Goal: Task Accomplishment & Management: Use online tool/utility

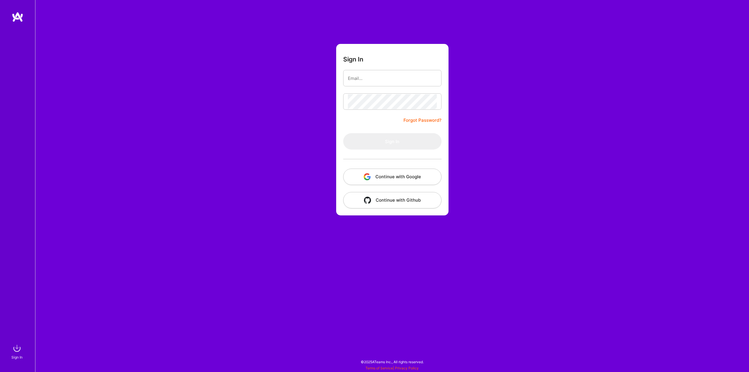
click at [407, 174] on button "Continue with Google" at bounding box center [392, 177] width 98 height 16
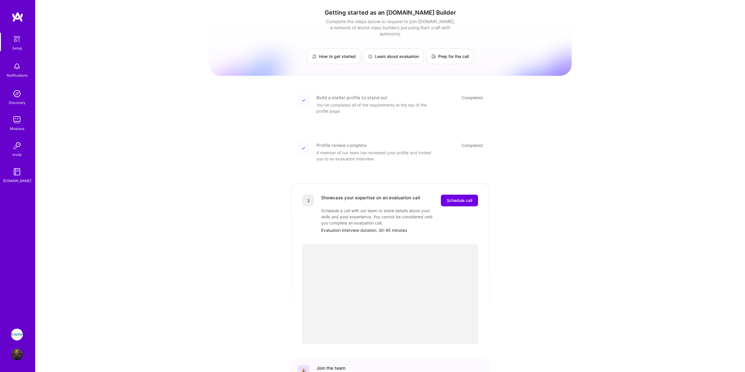
click at [13, 339] on img at bounding box center [17, 335] width 12 height 12
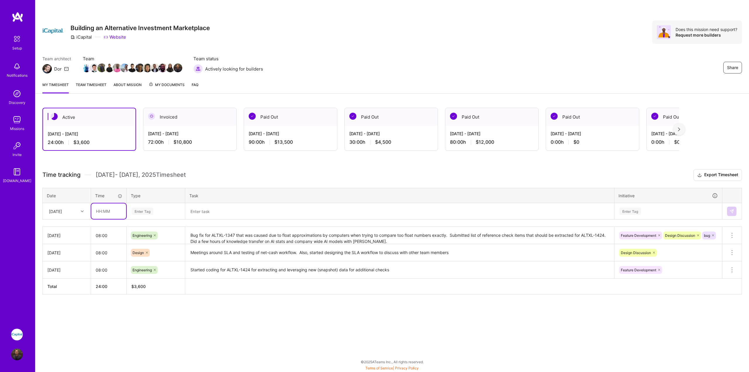
click at [119, 215] on input "text" at bounding box center [108, 211] width 35 height 16
click at [71, 209] on div "[DATE]" at bounding box center [62, 211] width 32 height 10
click at [54, 282] on div "[DATE]" at bounding box center [66, 282] width 47 height 11
click at [103, 211] on input "text" at bounding box center [108, 211] width 35 height 16
type input "08:00"
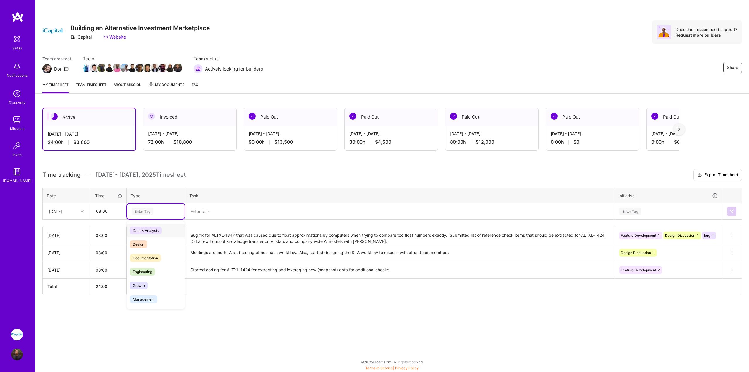
click at [153, 214] on div "Enter Tag" at bounding box center [143, 211] width 22 height 9
click at [149, 270] on span "Engineering" at bounding box center [142, 272] width 25 height 8
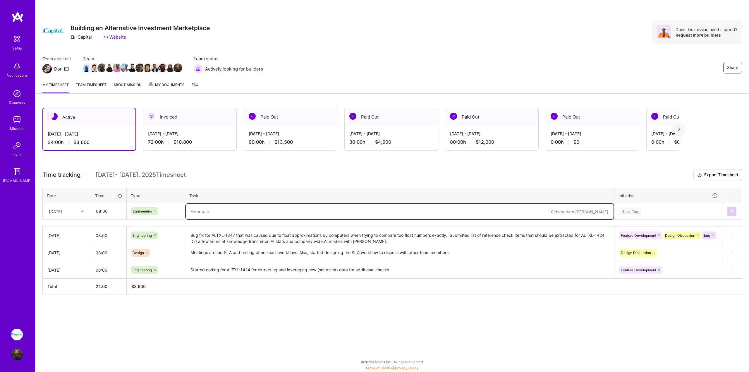
click at [238, 218] on textarea at bounding box center [400, 212] width 428 height 16
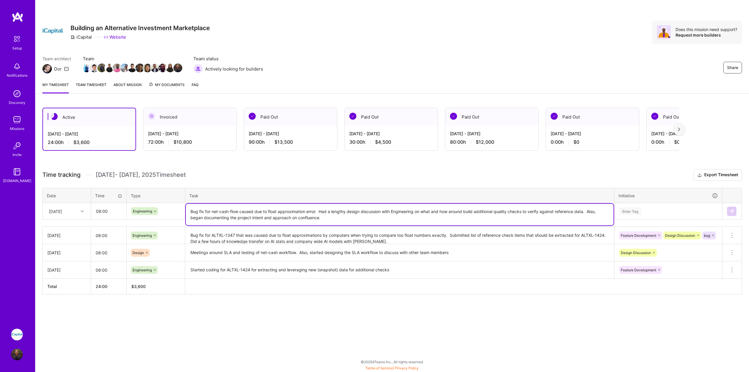
type textarea "Bug fix for net-cash-flow caused due to float approximation error. Had a length…"
click at [689, 206] on div "Enter Tag" at bounding box center [668, 211] width 107 height 15
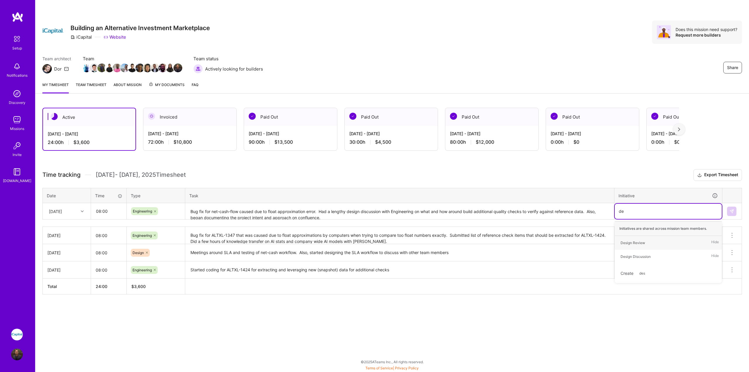
type input "des"
click at [657, 252] on div "Design Discussion Hide" at bounding box center [668, 257] width 107 height 14
type input "bug"
click at [652, 243] on div "bug Hide" at bounding box center [668, 243] width 107 height 14
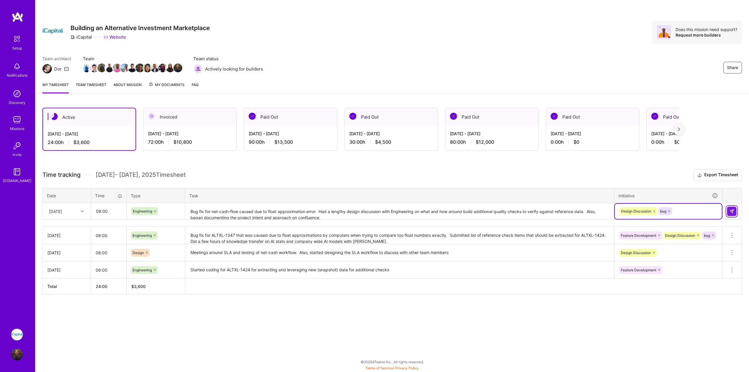
click at [734, 212] on img at bounding box center [732, 211] width 5 height 5
